Goal: Use online tool/utility: Utilize a website feature to perform a specific function

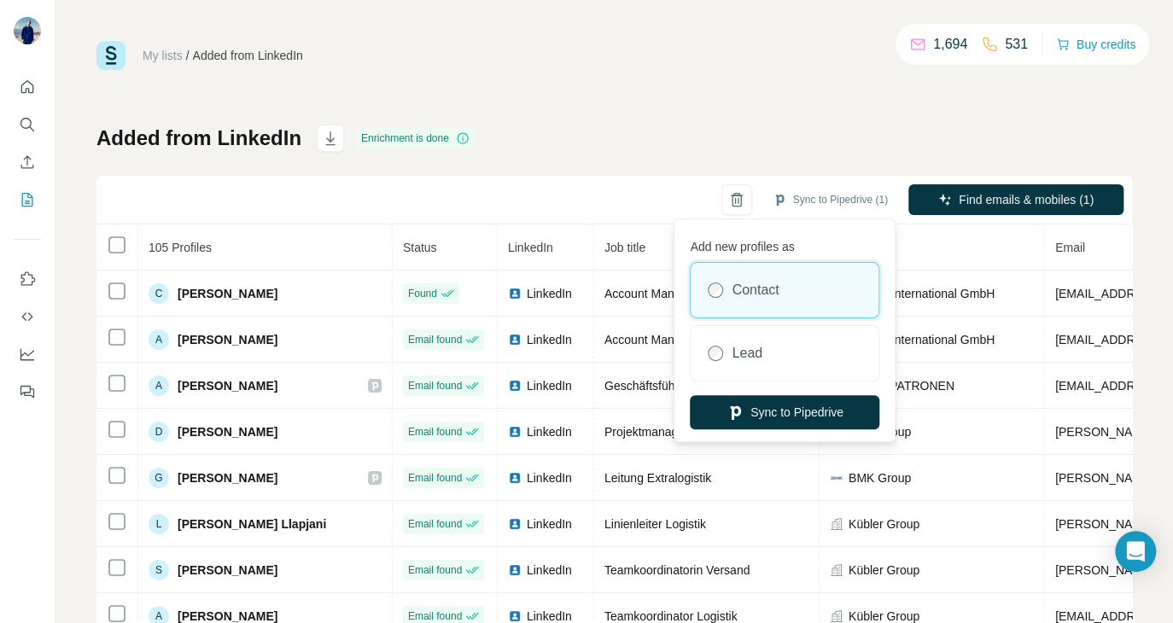
click at [818, 185] on div "Sync to Pipedrive (1)" at bounding box center [829, 199] width 139 height 31
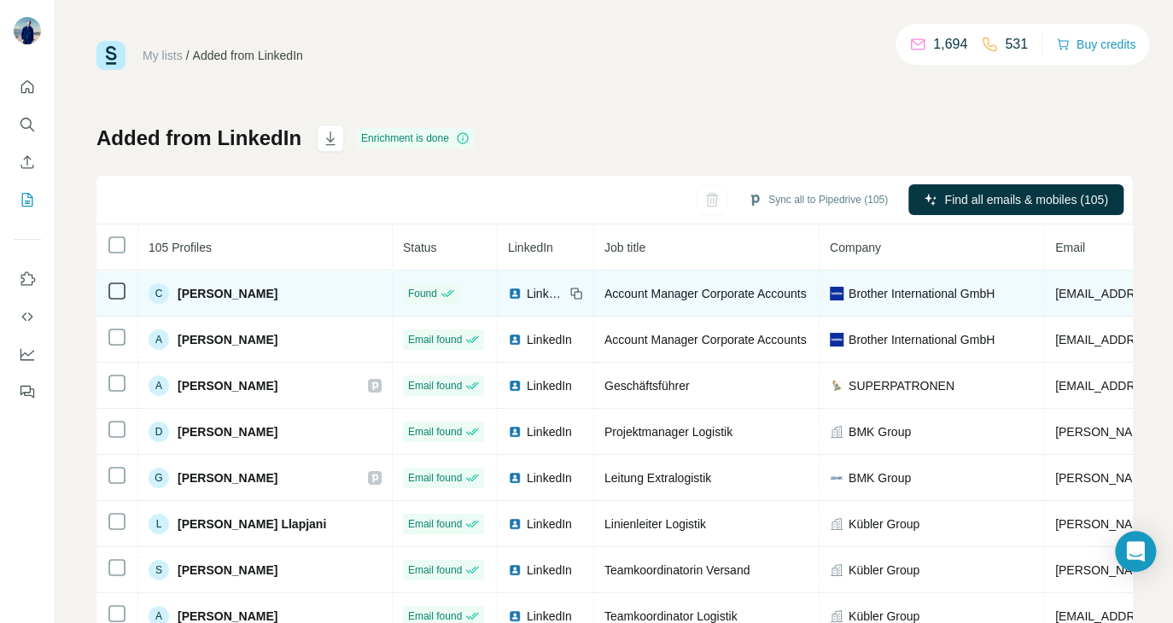
click at [129, 294] on td at bounding box center [117, 294] width 42 height 46
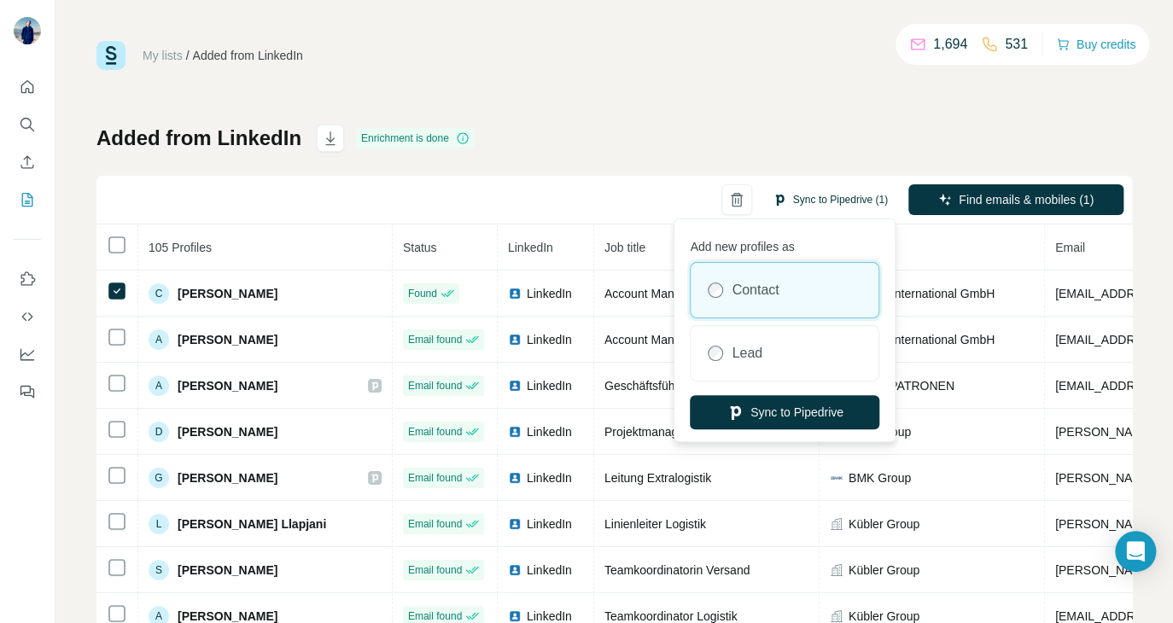
click at [808, 197] on button "Sync to Pipedrive (1)" at bounding box center [829, 200] width 139 height 26
click at [769, 408] on button "Sync to Pipedrive" at bounding box center [784, 412] width 189 height 34
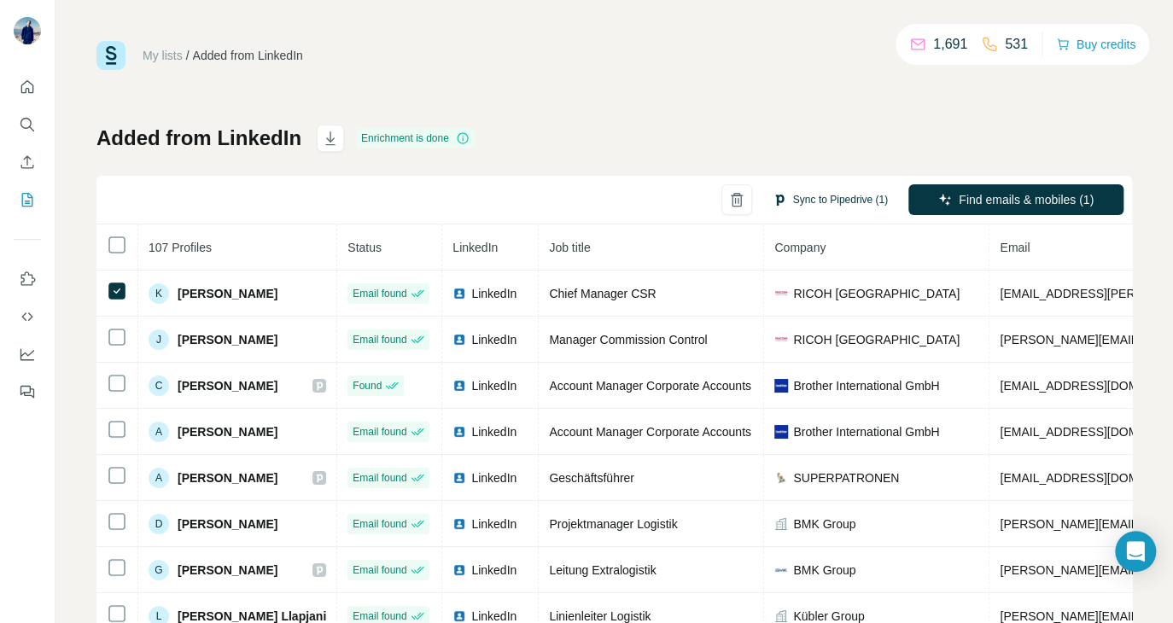
click at [824, 202] on button "Sync to Pipedrive (1)" at bounding box center [829, 200] width 139 height 26
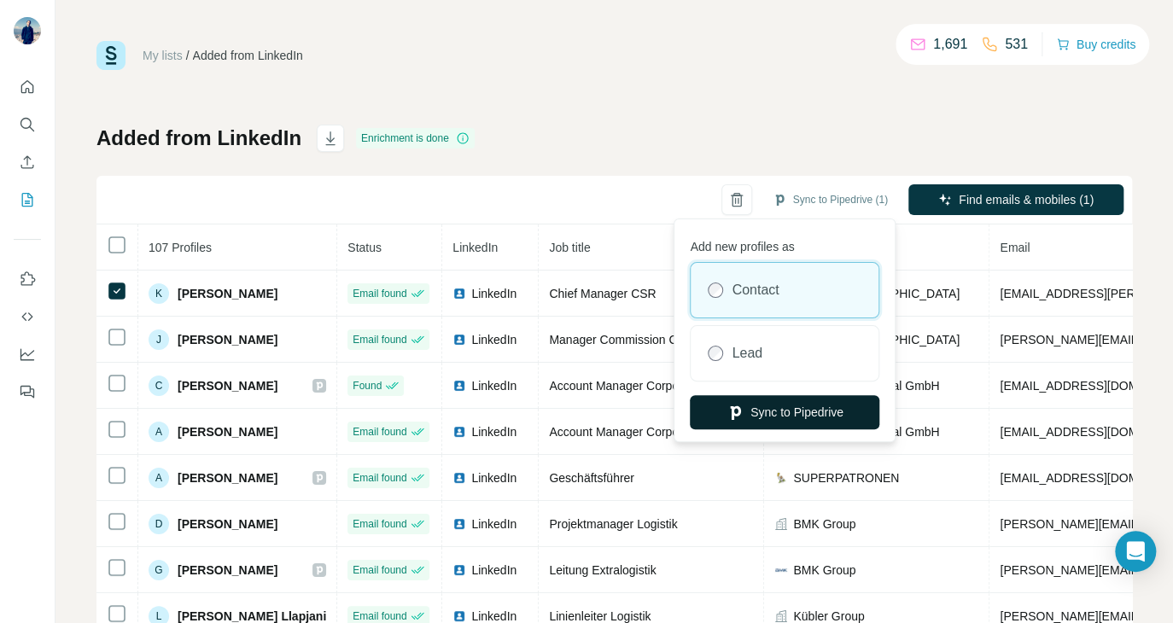
click at [788, 409] on button "Sync to Pipedrive" at bounding box center [784, 412] width 189 height 34
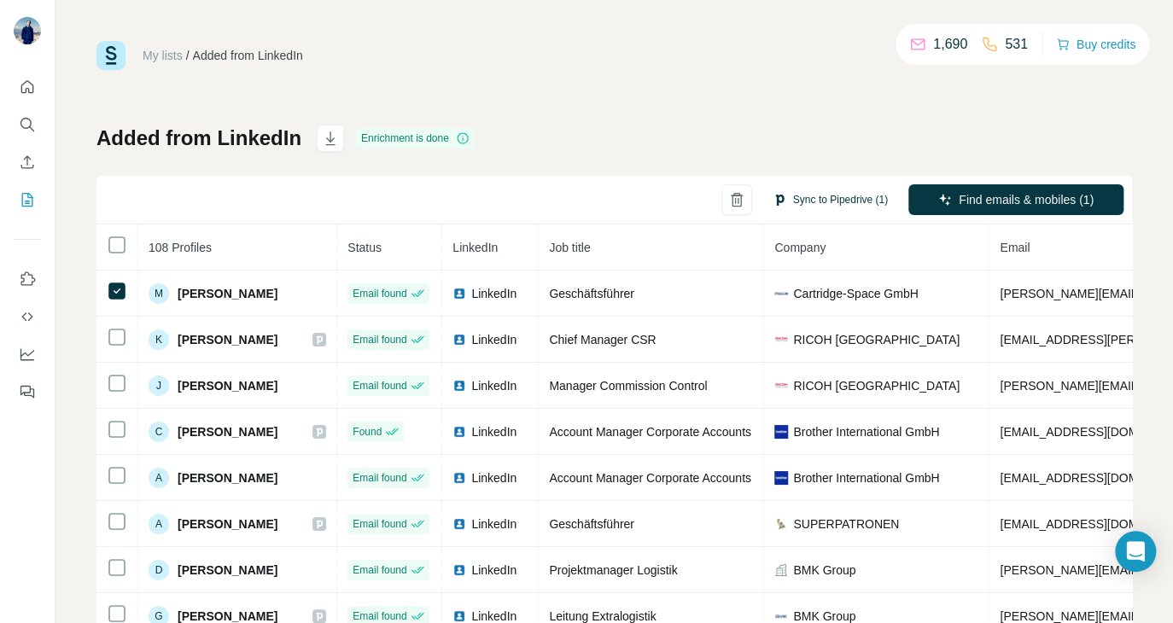
click at [810, 187] on button "Sync to Pipedrive (1)" at bounding box center [829, 200] width 139 height 26
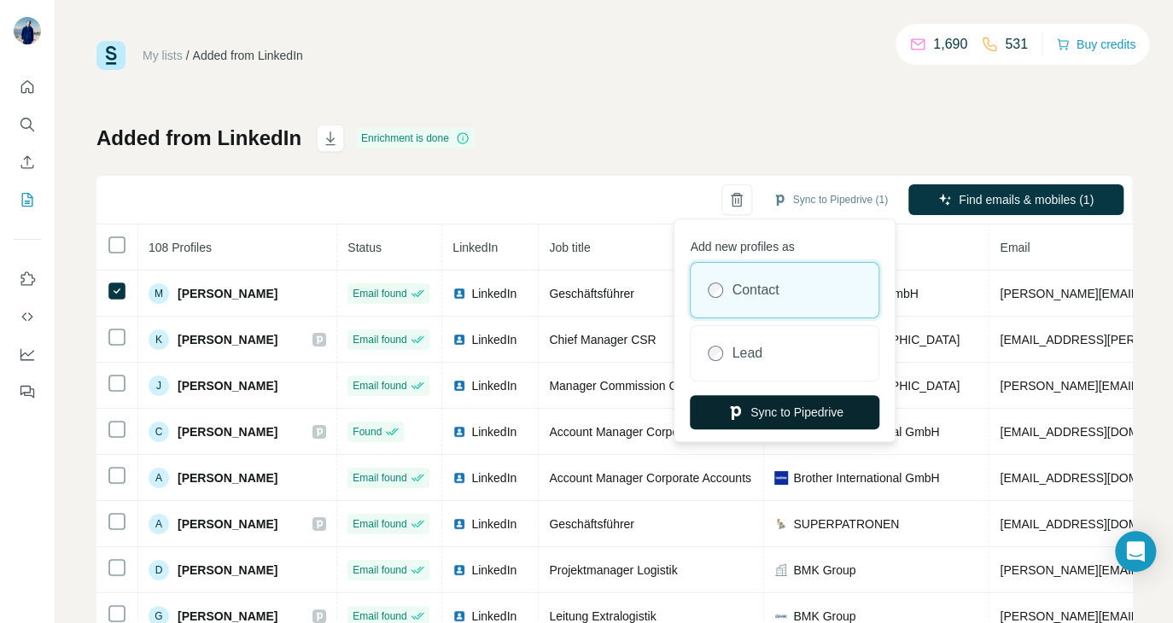
click at [768, 414] on button "Sync to Pipedrive" at bounding box center [784, 412] width 189 height 34
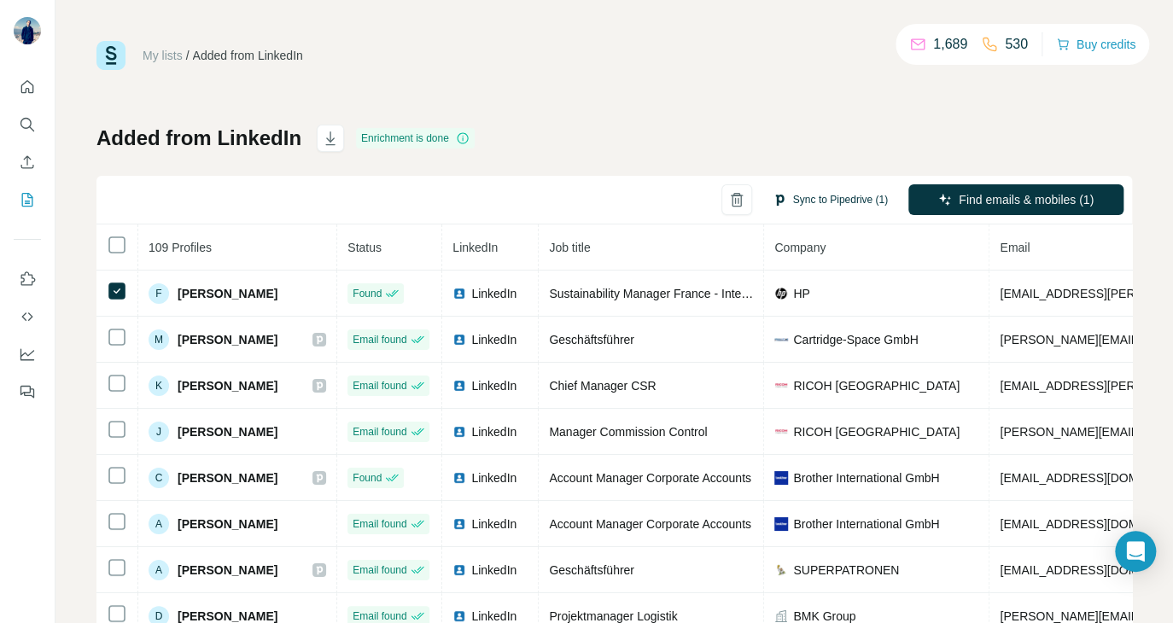
click at [810, 197] on button "Sync to Pipedrive (1)" at bounding box center [829, 200] width 139 height 26
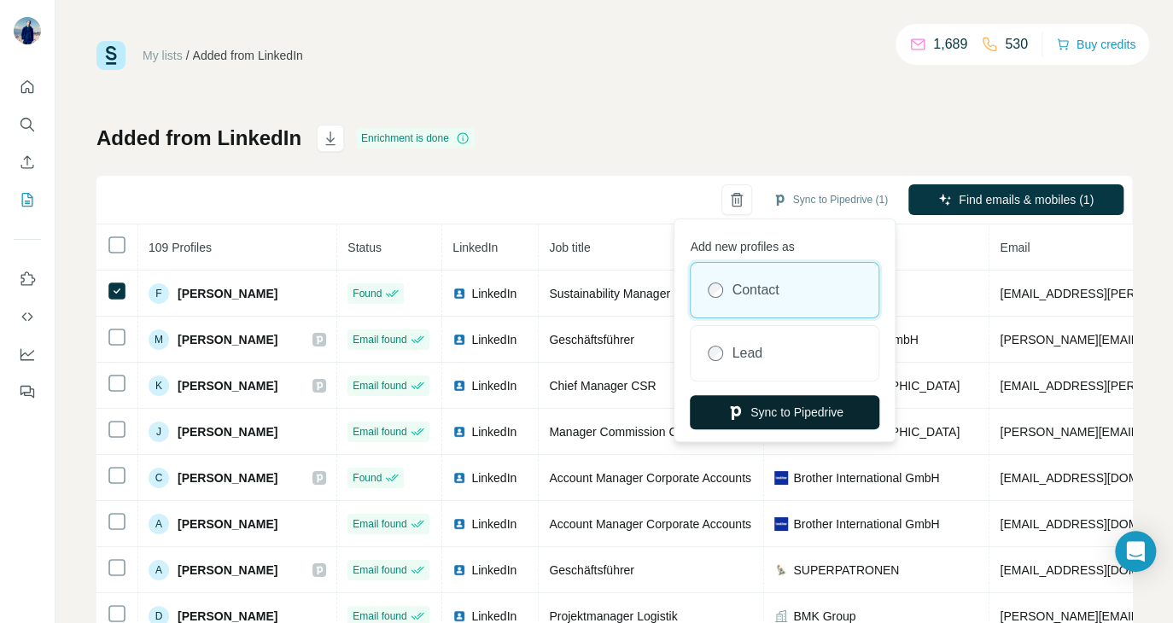
click at [811, 408] on button "Sync to Pipedrive" at bounding box center [784, 412] width 189 height 34
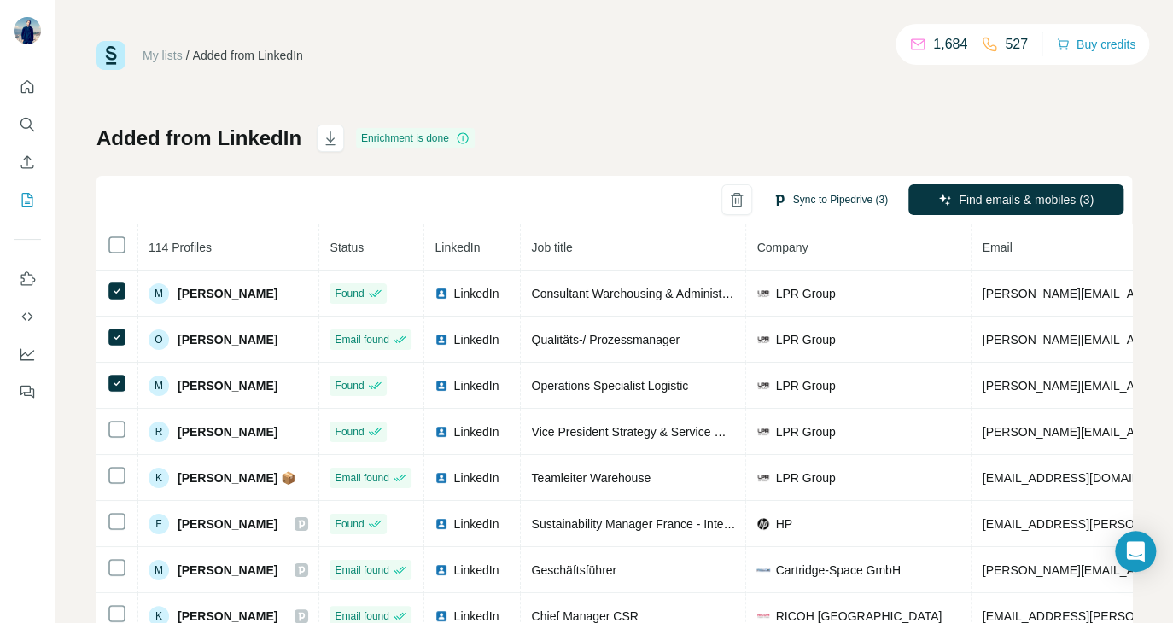
click at [814, 198] on button "Sync to Pipedrive (3)" at bounding box center [829, 200] width 139 height 26
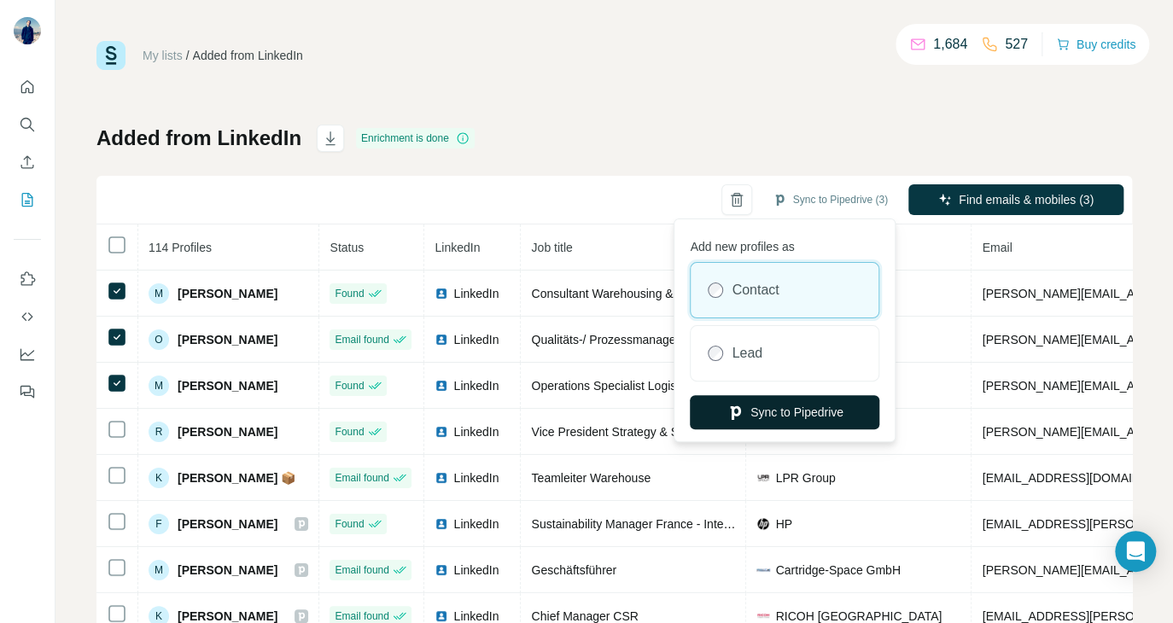
click at [775, 421] on button "Sync to Pipedrive" at bounding box center [784, 412] width 189 height 34
